Goal: Information Seeking & Learning: Learn about a topic

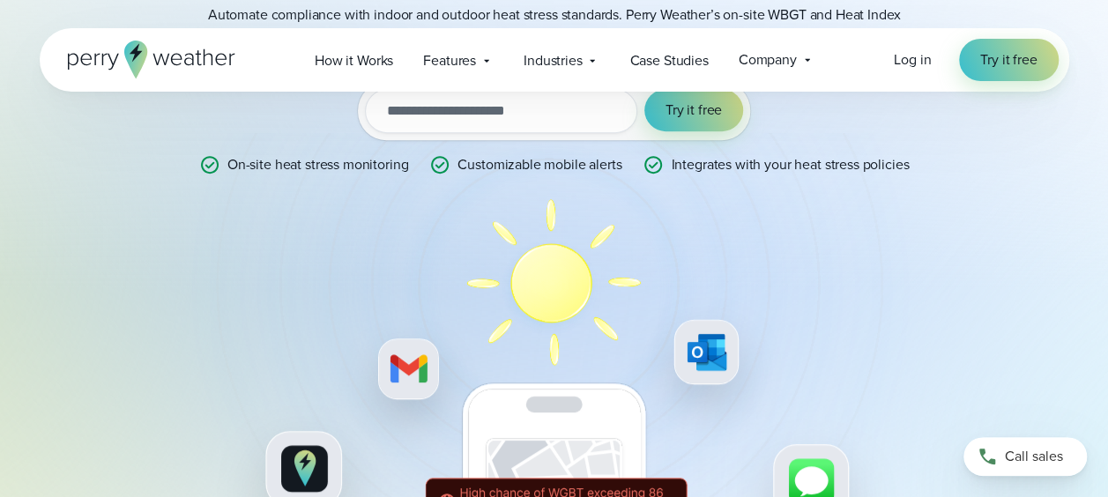
scroll to position [306, 0]
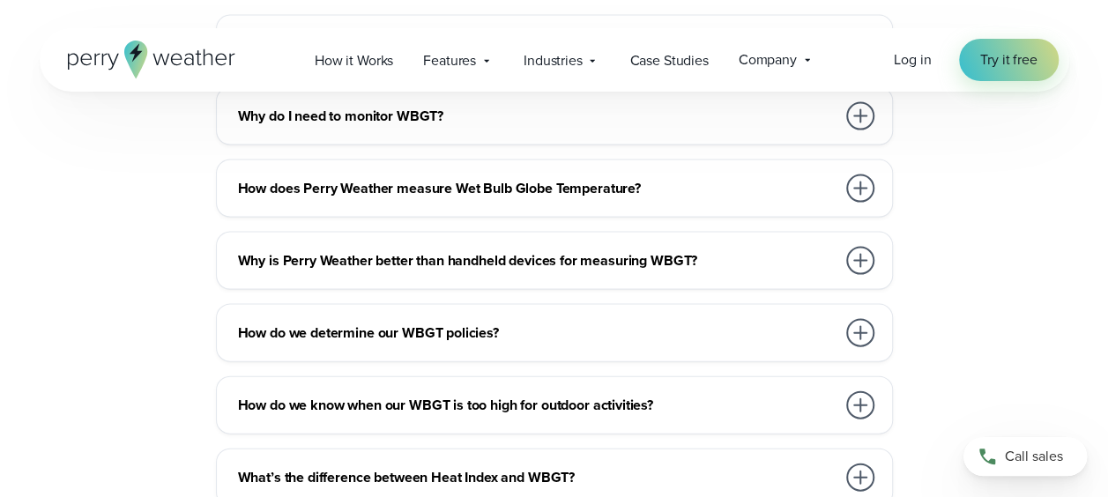
scroll to position [5074, 0]
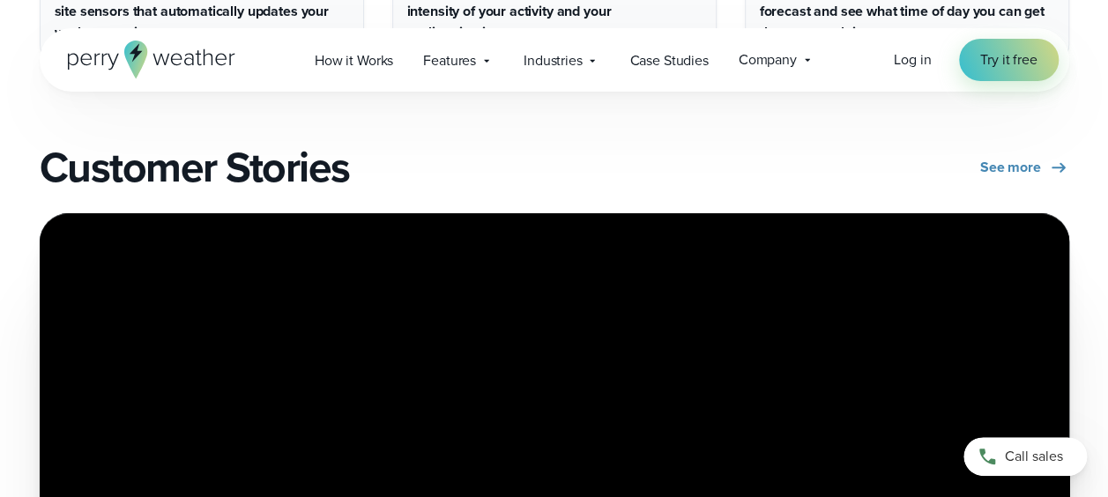
scroll to position [4268, 0]
